Goal: Complete application form: Complete application form

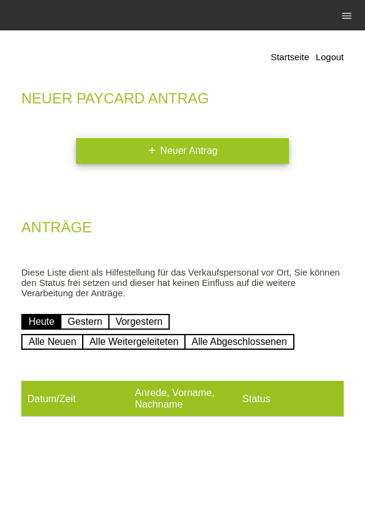
click at [218, 147] on link "add Neuer Antrag" at bounding box center [182, 151] width 213 height 26
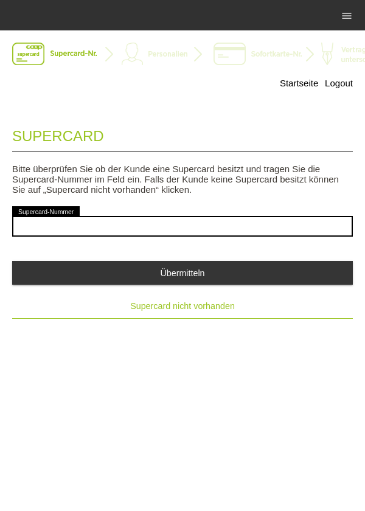
click at [214, 310] on span "Supercard nicht vorhanden" at bounding box center [182, 306] width 105 height 10
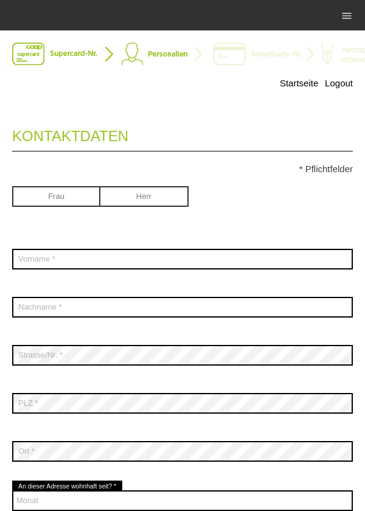
click at [159, 199] on input "radio" at bounding box center [144, 195] width 88 height 18
radio input "true"
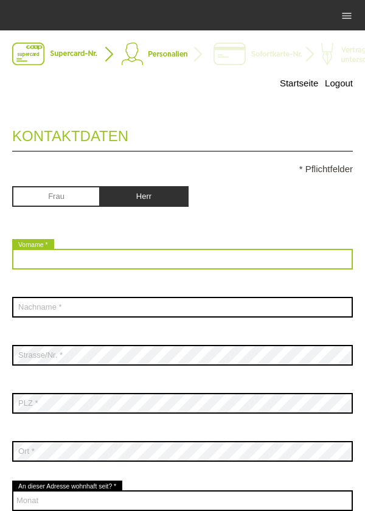
click at [148, 262] on input "text" at bounding box center [182, 259] width 341 height 21
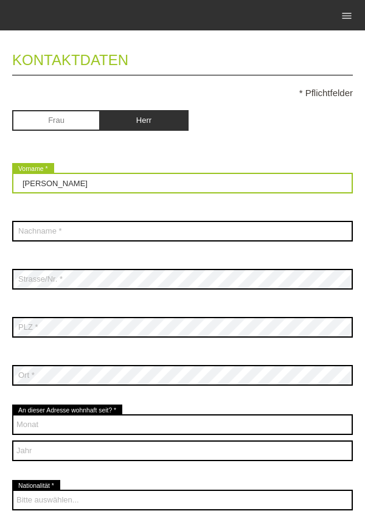
scroll to position [77, 0]
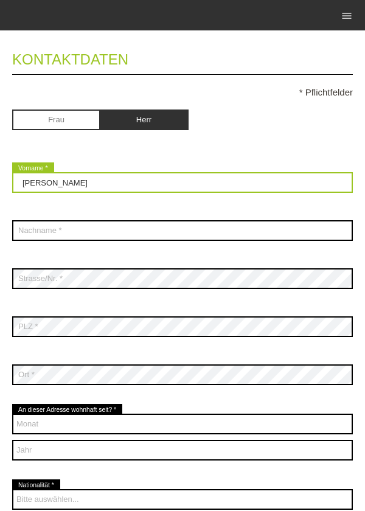
type input "Sebastian"
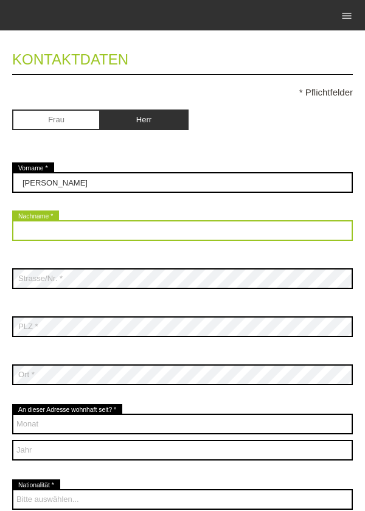
click at [148, 229] on input "text" at bounding box center [182, 230] width 341 height 21
type input "Murina"
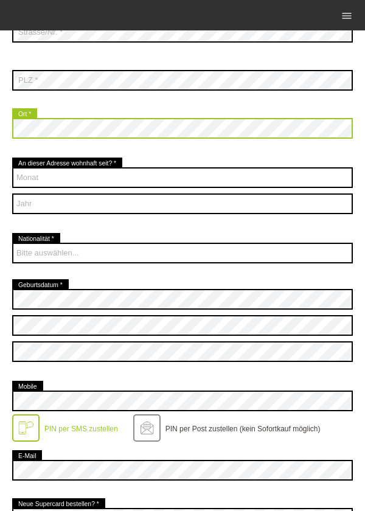
scroll to position [328, 0]
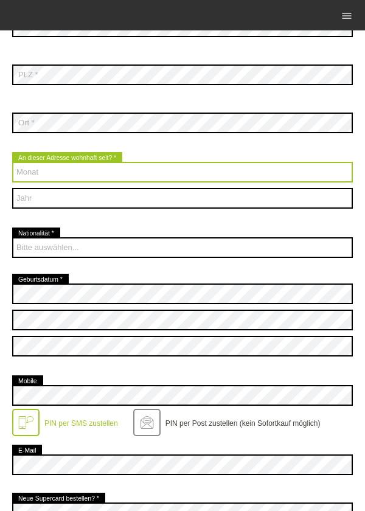
click at [148, 179] on select "Monat 01 02 03 04 05 06 07 08 09 10 11 12" at bounding box center [182, 172] width 341 height 21
select select "09"
click at [12, 163] on select "Monat 01 02 03 04 05 06 07 08 09 10 11 12" at bounding box center [182, 172] width 341 height 21
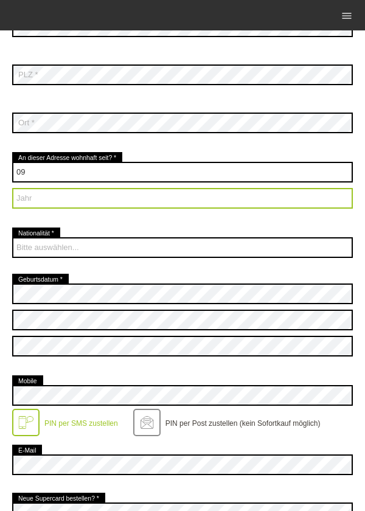
click at [153, 198] on select "Jahr 2025 2024 2023 2022 2021 2020 2019 2018 2017 2016" at bounding box center [182, 198] width 341 height 21
select select "2023"
click at [12, 189] on select "Jahr 2025 2024 2023 2022 2021 2020 2019 2018 2017 2016" at bounding box center [182, 198] width 341 height 21
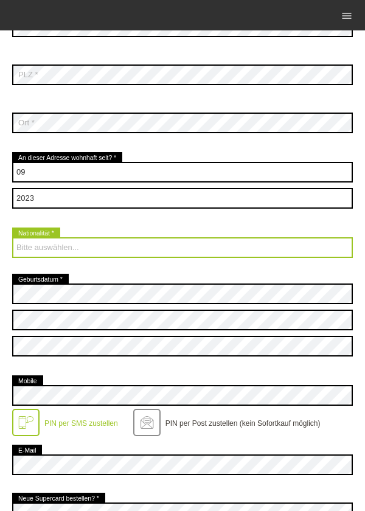
click at [187, 258] on select "Bitte auswählen... Schweiz Deutschland Liechtenstein Österreich ------------ Af…" at bounding box center [182, 247] width 341 height 21
select select "RS"
click at [12, 238] on select "Bitte auswählen... Schweiz Deutschland Liechtenstein Österreich ------------ Af…" at bounding box center [182, 247] width 341 height 21
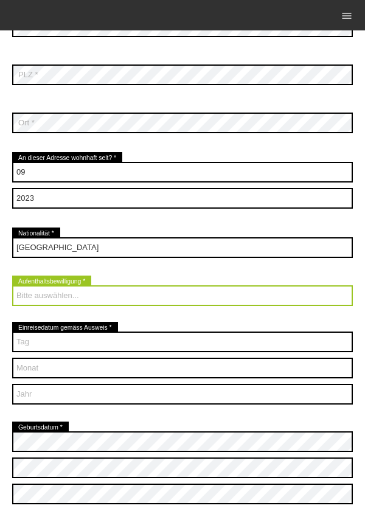
click at [108, 302] on select "Bitte auswählen... C B B - Flüchtlingsstatus Andere" at bounding box center [182, 295] width 341 height 21
select select "C"
click at [12, 287] on select "Bitte auswählen... C B B - Flüchtlingsstatus Andere" at bounding box center [182, 295] width 341 height 21
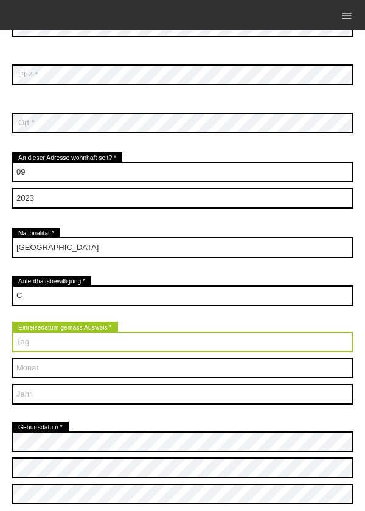
click at [109, 340] on select "Tag 01 02 03 04 05 06 07 08 09 10 11 12 13 14 15 16 17" at bounding box center [182, 342] width 341 height 21
select select "19"
click at [12, 333] on select "Tag 01 02 03 04 05 06 07 08 09 10 11 12 13 14 15 16 17" at bounding box center [182, 342] width 341 height 21
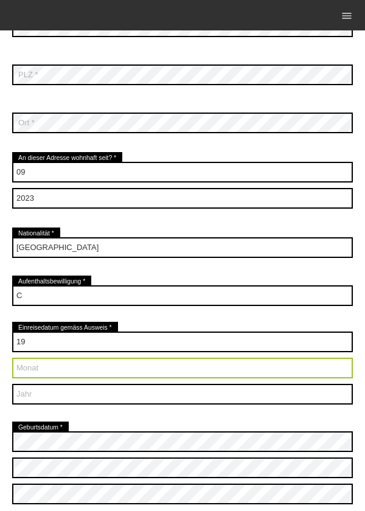
click at [88, 367] on select "Monat 01 02 03 04 05 06 07 08 09 10 11 12" at bounding box center [182, 368] width 341 height 21
select select "08"
click at [12, 359] on select "Monat 01 02 03 04 05 06 07 08 09 10 11 12" at bounding box center [182, 368] width 341 height 21
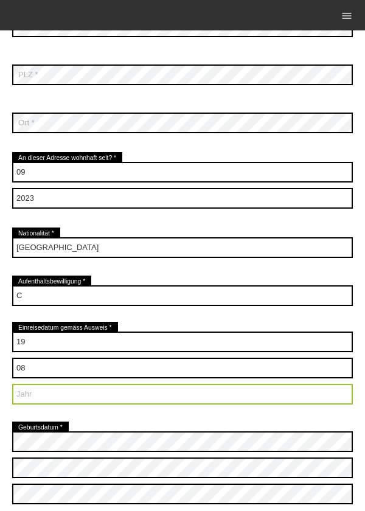
click at [102, 397] on select "Jahr 2025 2024 2023 2022 2021 2020 2019 2018 2017 2016" at bounding box center [182, 394] width 341 height 21
select select "2005"
click at [12, 385] on select "Jahr 2025 2024 2023 2022 2021 2020 2019 2018 2017 2016" at bounding box center [182, 394] width 341 height 21
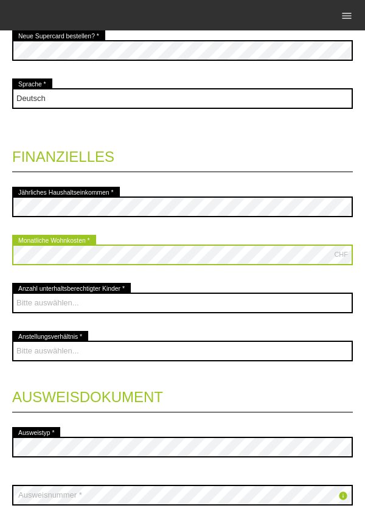
scroll to position [988, 0]
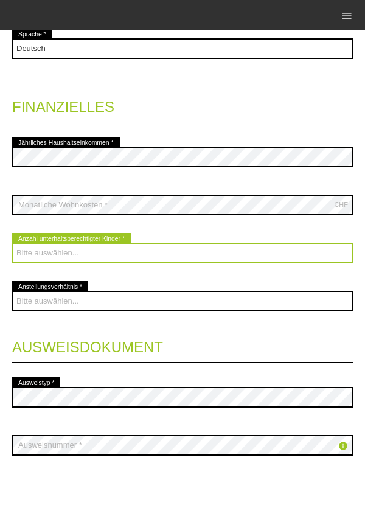
click at [175, 252] on select "Bitte auswählen... 0 1 2 3 4 5 6 7 8 9" at bounding box center [182, 253] width 341 height 21
select select "0"
click at [12, 244] on select "Bitte auswählen... 0 1 2 3 4 5 6 7 8 9" at bounding box center [182, 253] width 341 height 21
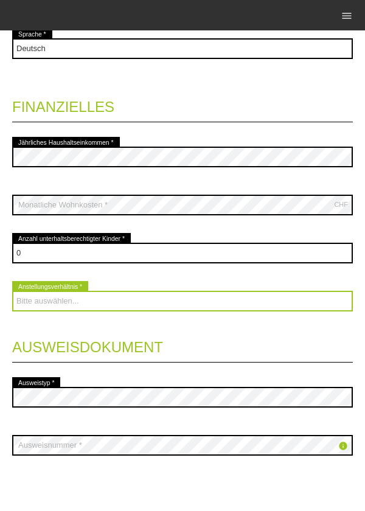
click at [173, 303] on select "Bitte auswählen... Unbefristet Befristet Lehrling/Student Pensioniert Nicht arb…" at bounding box center [182, 301] width 341 height 21
select select "UNLIMITED"
click at [12, 292] on select "Bitte auswählen... Unbefristet Befristet Lehrling/Student Pensioniert Nicht arb…" at bounding box center [182, 301] width 341 height 21
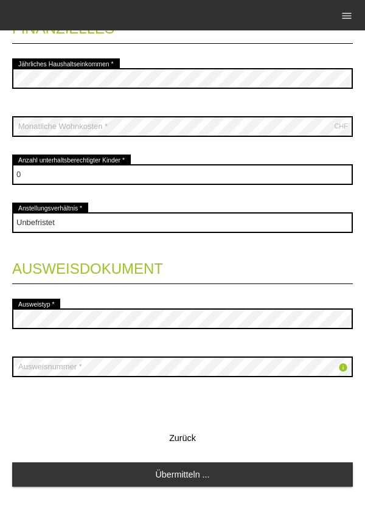
scroll to position [1086, 0]
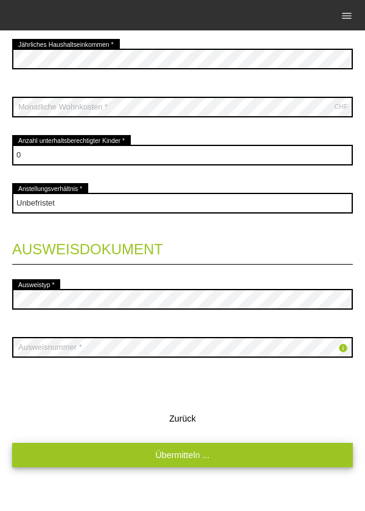
click at [217, 458] on link "Übermitteln ..." at bounding box center [182, 455] width 341 height 24
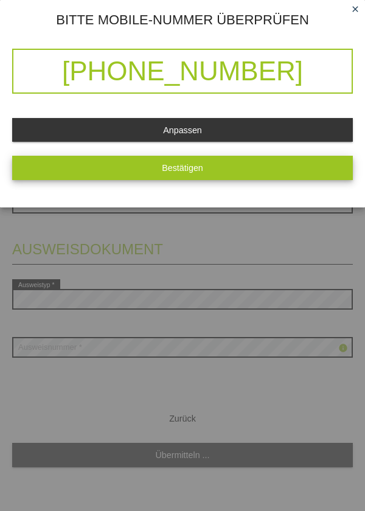
click at [283, 179] on button "Bestätigen" at bounding box center [182, 168] width 341 height 24
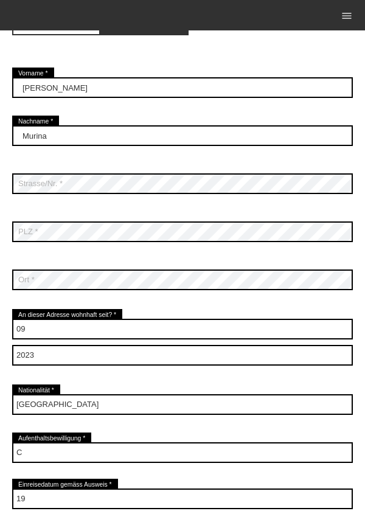
scroll to position [0, 0]
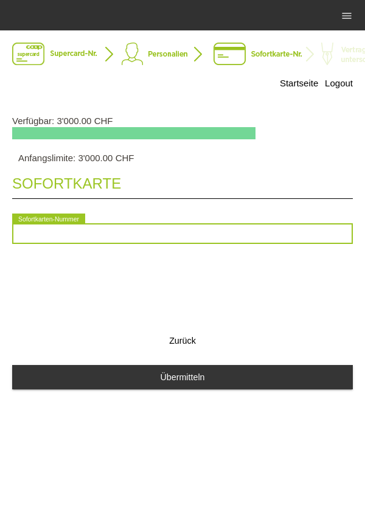
click at [273, 238] on input "text" at bounding box center [182, 233] width 341 height 21
click at [71, 231] on input "2090462322420" at bounding box center [182, 233] width 341 height 21
click at [147, 232] on input "209046232420" at bounding box center [182, 233] width 341 height 21
type input "2090462324200"
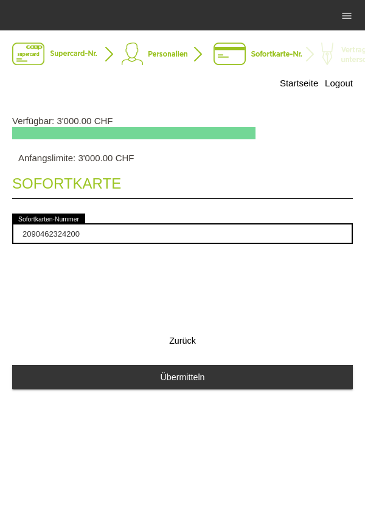
click at [223, 279] on div "Sofortkarte 2090462324200 error Sofortkarten-Nummer Zurück Übermitteln" at bounding box center [182, 283] width 341 height 241
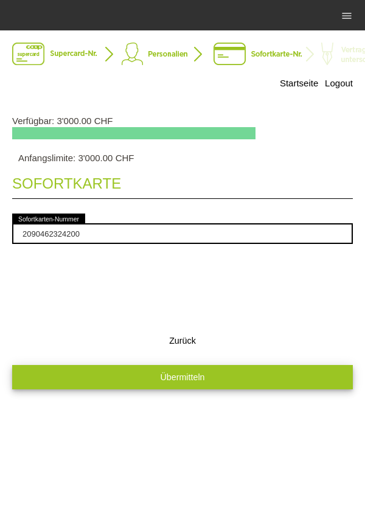
click at [218, 381] on button "Übermitteln" at bounding box center [182, 377] width 341 height 24
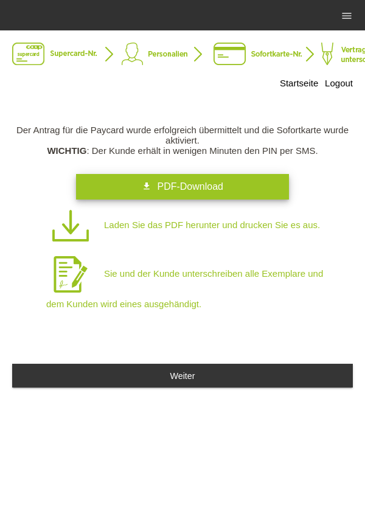
click at [234, 184] on link "get_app PDF-Download" at bounding box center [182, 187] width 213 height 26
click at [210, 186] on span "PDF-Download" at bounding box center [190, 186] width 66 height 10
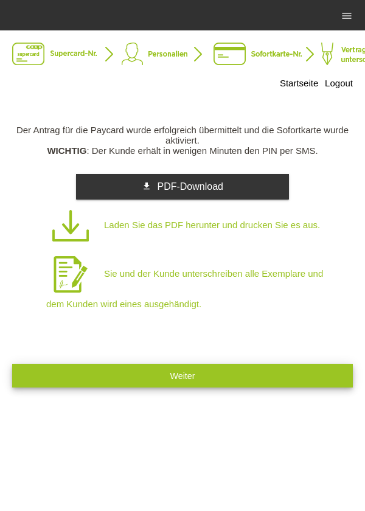
click at [173, 381] on span "Weiter" at bounding box center [182, 376] width 25 height 10
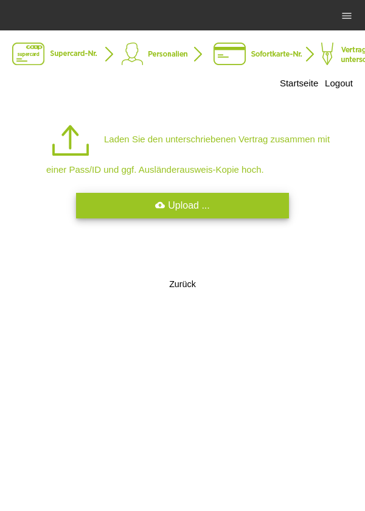
click at [247, 210] on link "cloud_upload Upload ..." at bounding box center [182, 206] width 213 height 26
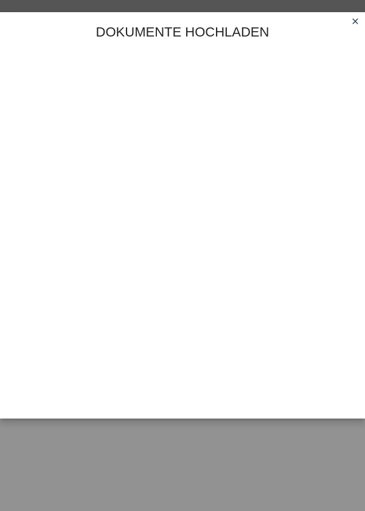
click at [353, 24] on icon "close" at bounding box center [355, 21] width 10 height 10
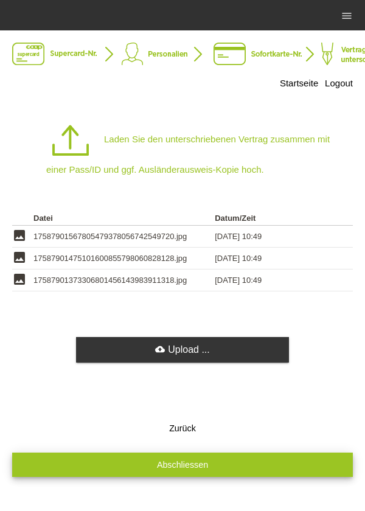
click at [215, 473] on button "Abschliessen" at bounding box center [182, 465] width 341 height 24
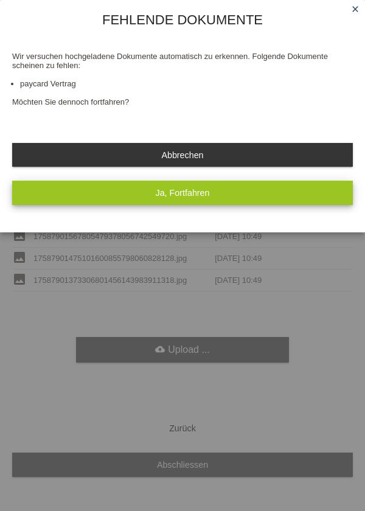
click at [239, 197] on button "Ja, Fortfahren" at bounding box center [182, 193] width 341 height 24
